Goal: Information Seeking & Learning: Learn about a topic

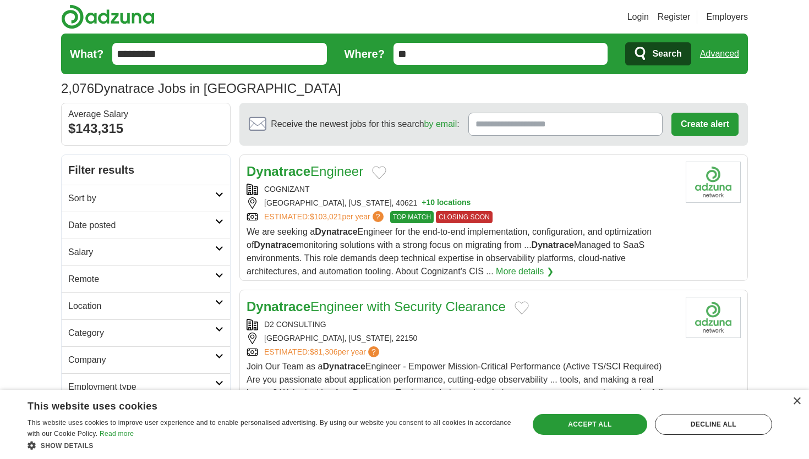
click at [163, 194] on h2 "Sort by" at bounding box center [141, 198] width 147 height 13
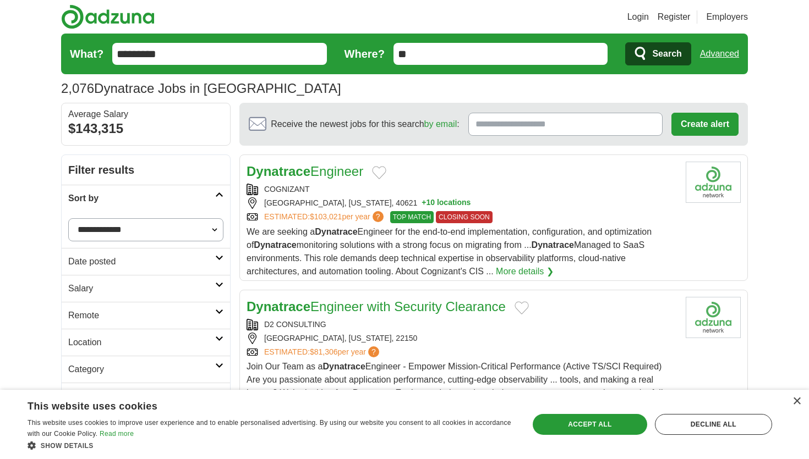
click at [163, 194] on h2 "Sort by" at bounding box center [141, 198] width 147 height 13
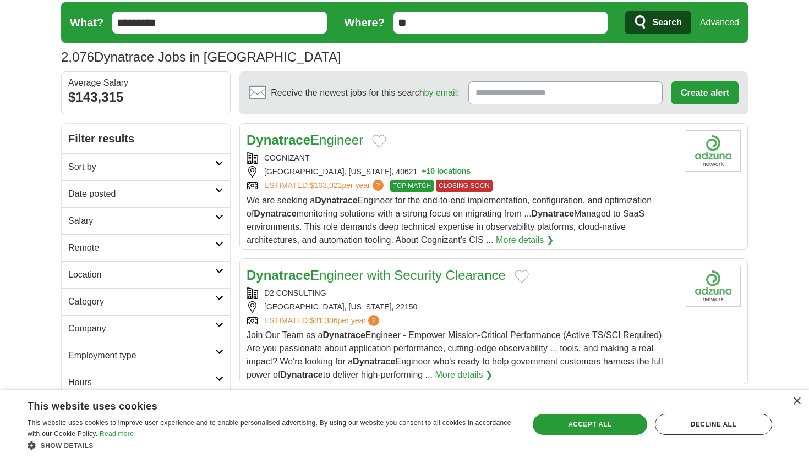
scroll to position [35, 0]
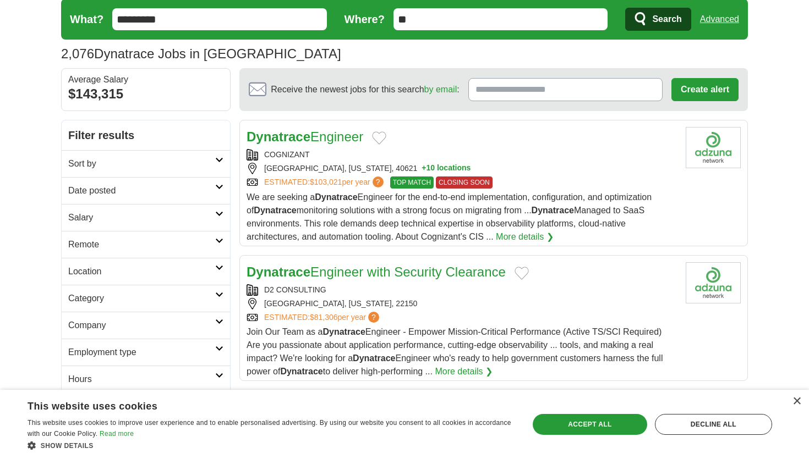
click at [136, 195] on h2 "Date posted" at bounding box center [141, 190] width 147 height 13
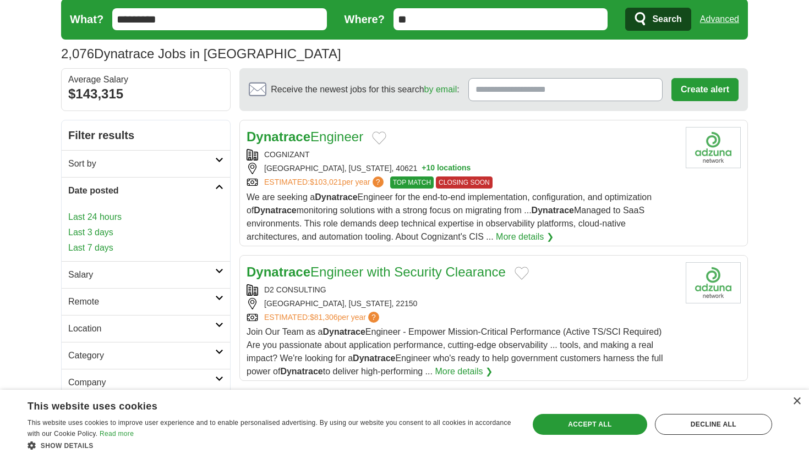
click at [103, 218] on link "Last 24 hours" at bounding box center [145, 217] width 155 height 13
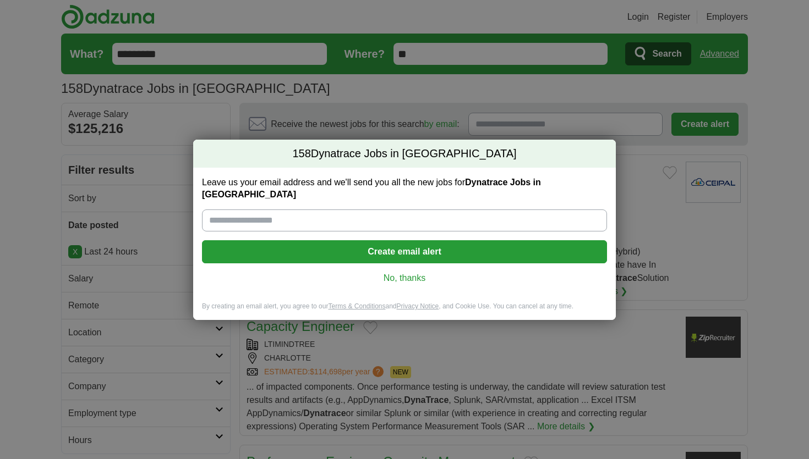
click at [408, 272] on link "No, thanks" at bounding box center [404, 278] width 387 height 12
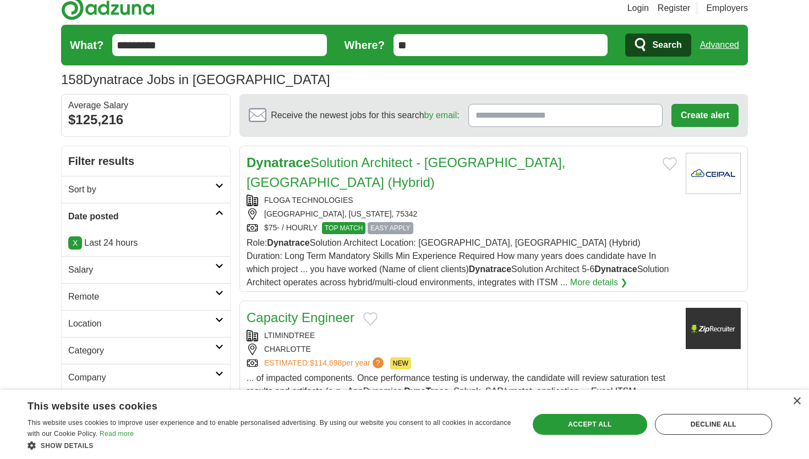
scroll to position [10, 0]
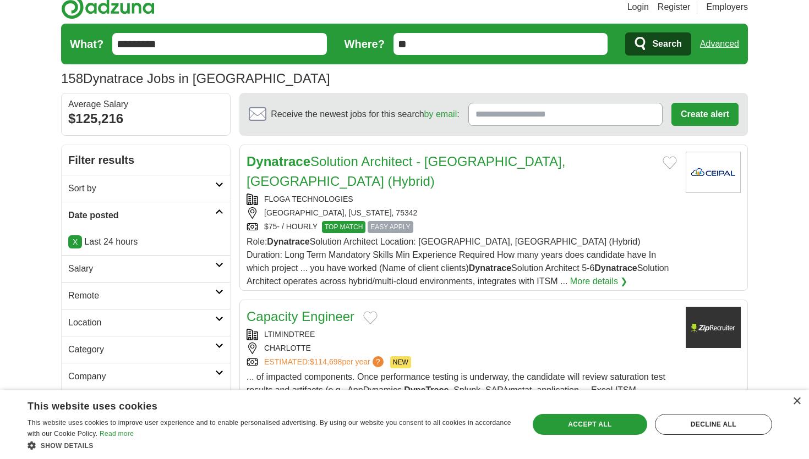
click at [462, 221] on div "$75- / HOURLY TOP MATCH EASY APPLY" at bounding box center [462, 227] width 430 height 12
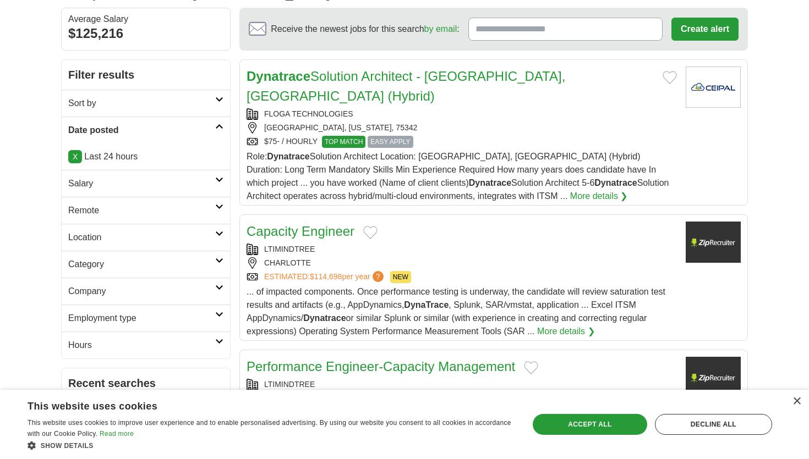
scroll to position [0, 0]
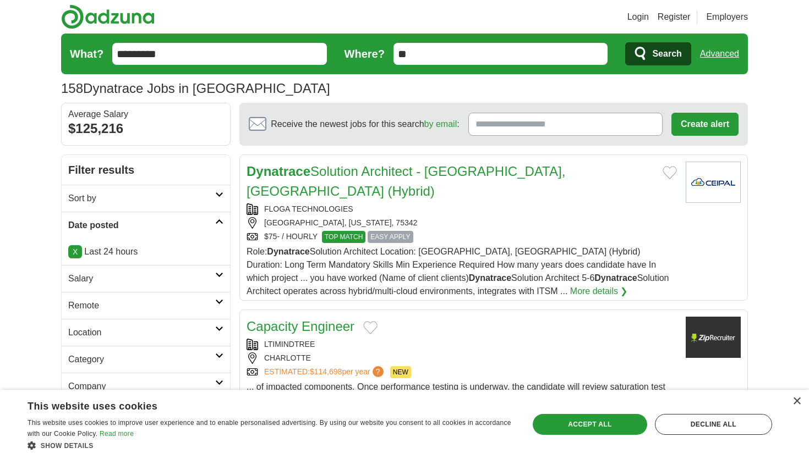
click at [119, 255] on p "X Last 24 hours" at bounding box center [145, 251] width 155 height 13
click at [72, 250] on link "X" at bounding box center [75, 251] width 14 height 13
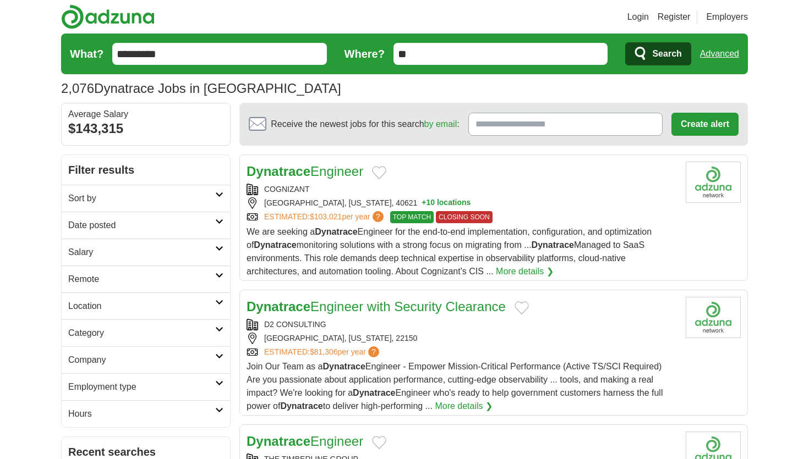
click at [162, 222] on h2 "Date posted" at bounding box center [141, 225] width 147 height 13
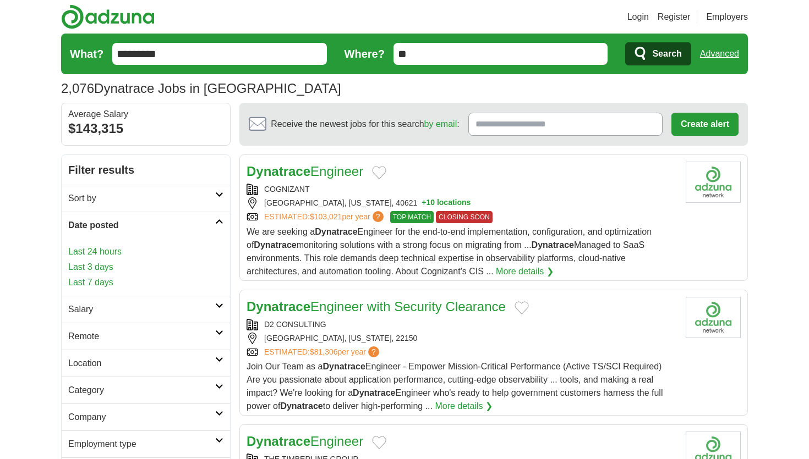
click at [101, 268] on link "Last 3 days" at bounding box center [145, 267] width 155 height 13
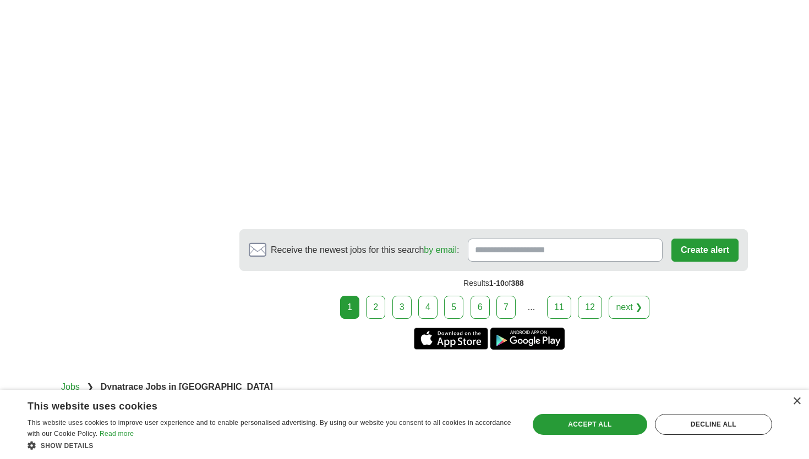
scroll to position [1724, 0]
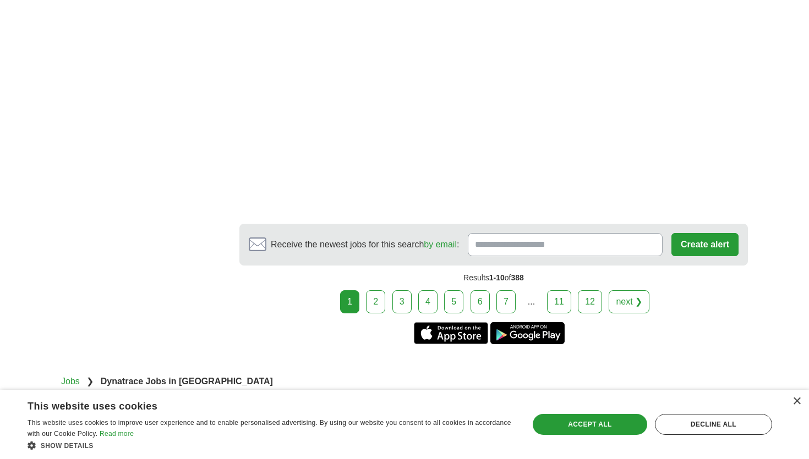
click at [382, 291] on link "2" at bounding box center [375, 302] width 19 height 23
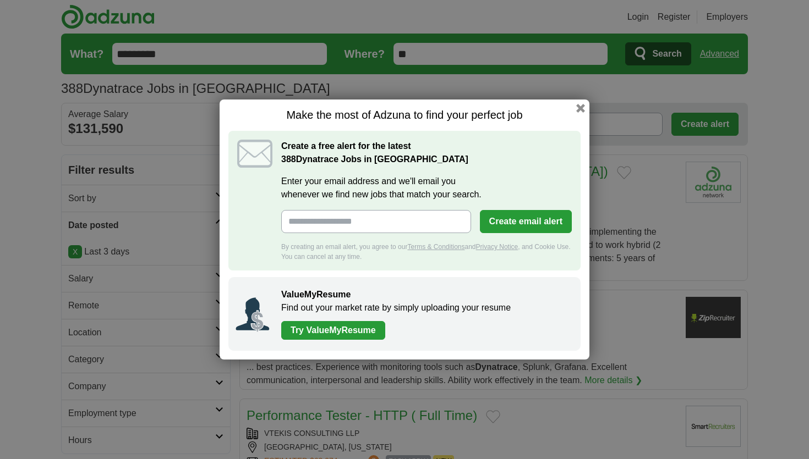
click at [579, 113] on h1 "Make the most of Adzuna to find your perfect job" at bounding box center [404, 115] width 352 height 14
click at [584, 105] on button "button" at bounding box center [580, 108] width 12 height 12
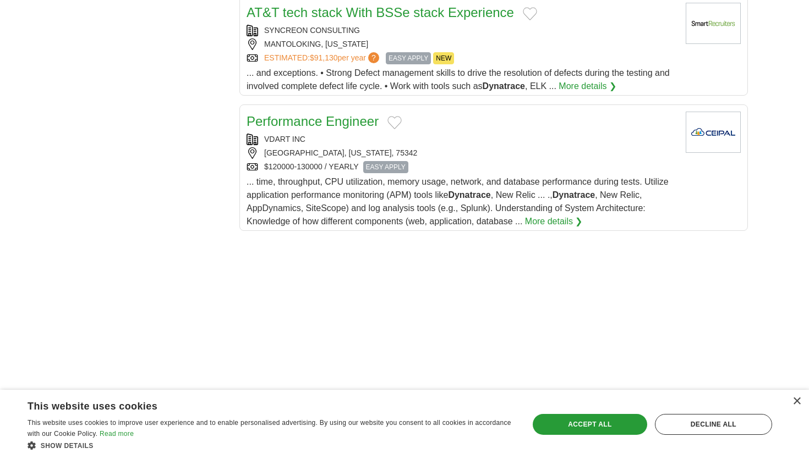
scroll to position [1274, 0]
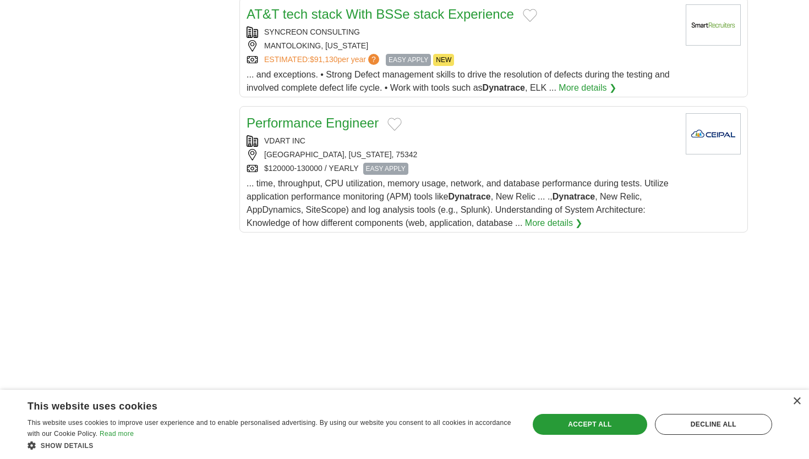
click at [429, 149] on div "[GEOGRAPHIC_DATA], [US_STATE], 75342" at bounding box center [462, 155] width 430 height 12
